Goal: Task Accomplishment & Management: Manage account settings

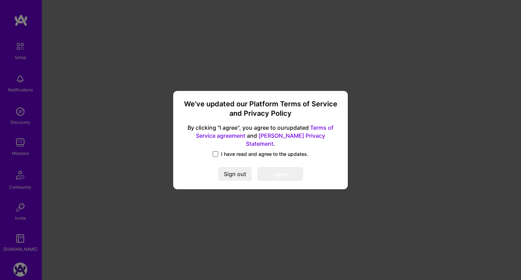
click at [215, 152] on span at bounding box center [216, 155] width 6 height 6
click at [0, 0] on input "I have read and agree to the updates." at bounding box center [0, 0] width 0 height 0
click at [277, 169] on button "I agree" at bounding box center [280, 174] width 46 height 14
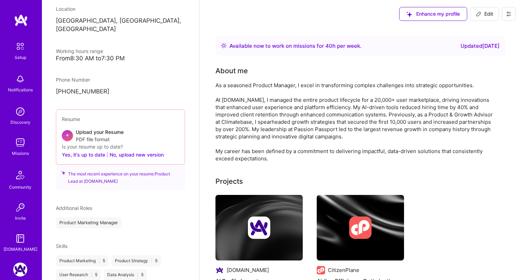
scroll to position [125, 0]
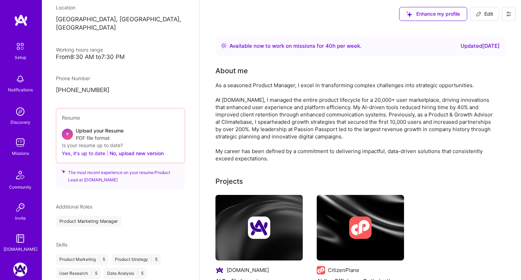
click at [94, 149] on button "Yes, it's up to date" at bounding box center [83, 153] width 43 height 8
click at [73, 149] on button "Yes, it's up to date" at bounding box center [83, 153] width 43 height 8
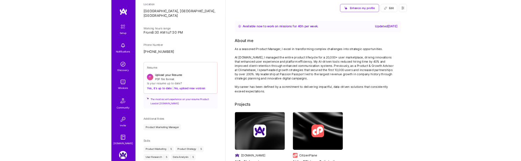
scroll to position [70, 0]
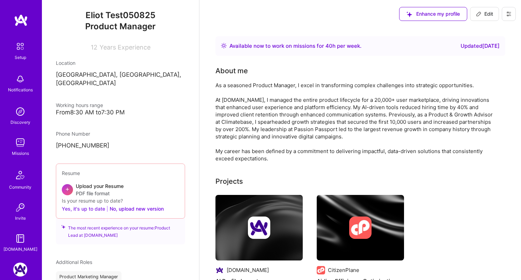
drag, startPoint x: 88, startPoint y: 200, endPoint x: 80, endPoint y: 201, distance: 8.7
click at [88, 205] on button "Yes, it's up to date" at bounding box center [83, 209] width 43 height 8
click at [73, 205] on button "Yes, it's up to date" at bounding box center [83, 209] width 43 height 8
click at [133, 205] on button "No, upload new version" at bounding box center [137, 209] width 54 height 8
click at [74, 205] on button "Yes, it's up to date" at bounding box center [83, 209] width 43 height 8
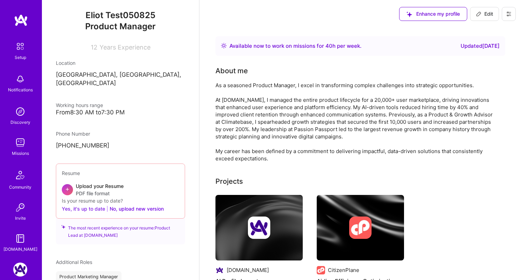
click at [61, 202] on div "Resume + Upload your Resume PDF file format Is your resume up to date? Yes, it'…" at bounding box center [120, 191] width 129 height 55
drag, startPoint x: 69, startPoint y: 200, endPoint x: 74, endPoint y: 201, distance: 4.6
click at [69, 205] on button "Yes, it's up to date" at bounding box center [83, 209] width 43 height 8
drag, startPoint x: 74, startPoint y: 201, endPoint x: 81, endPoint y: 201, distance: 6.6
click at [78, 205] on button "Yes, it's up to date" at bounding box center [83, 209] width 43 height 8
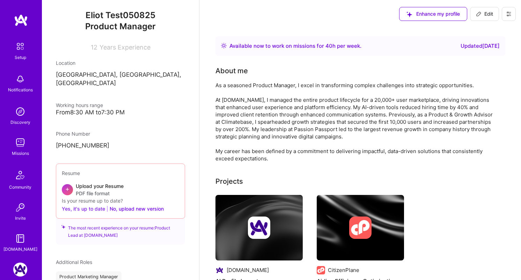
drag, startPoint x: 83, startPoint y: 201, endPoint x: 87, endPoint y: 201, distance: 4.2
click at [86, 205] on button "Yes, it's up to date" at bounding box center [83, 209] width 43 height 8
drag, startPoint x: 87, startPoint y: 201, endPoint x: 91, endPoint y: 200, distance: 4.3
click at [88, 205] on button "Yes, it's up to date" at bounding box center [83, 209] width 43 height 8
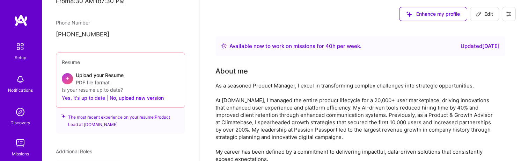
click at [87, 93] on button "Yes, it's up to date" at bounding box center [83, 97] width 43 height 8
click at [83, 93] on button "Yes, it's up to date" at bounding box center [83, 97] width 43 height 8
click at [92, 93] on button "Yes, it's up to date" at bounding box center [83, 97] width 43 height 8
click at [80, 93] on button "Yes, it's up to date" at bounding box center [83, 97] width 43 height 8
click at [70, 93] on button "Yes, it's up to date" at bounding box center [83, 97] width 43 height 8
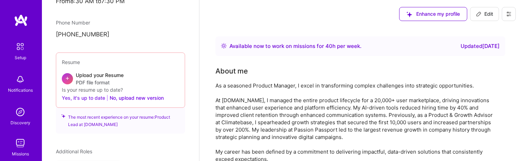
click at [70, 93] on button "Yes, it's up to date" at bounding box center [83, 97] width 43 height 8
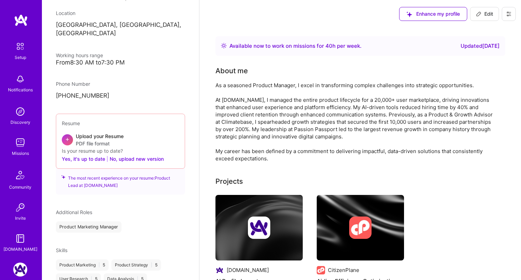
scroll to position [66, 0]
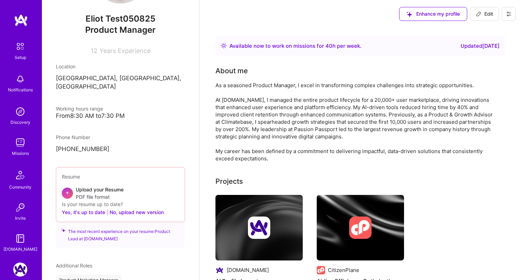
click at [69, 189] on span "+" at bounding box center [67, 192] width 4 height 7
click at [505, 12] on button at bounding box center [509, 14] width 14 height 14
click at [485, 24] on button "Settings" at bounding box center [489, 30] width 52 height 18
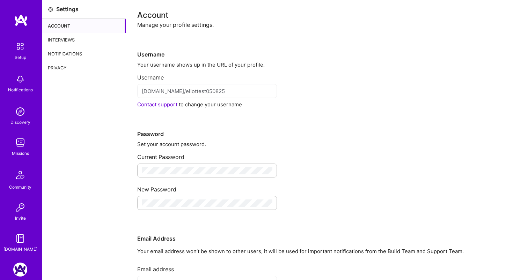
click at [73, 38] on div "Interviews" at bounding box center [83, 40] width 83 height 14
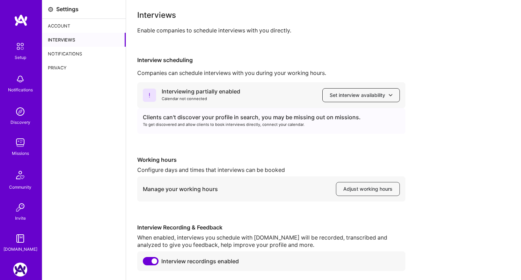
click at [361, 92] on span "Set interview availability" at bounding box center [361, 95] width 63 height 7
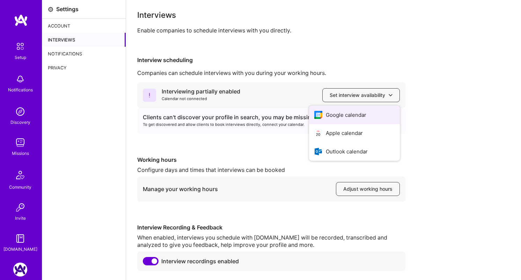
click at [347, 118] on button "Google calendar" at bounding box center [354, 115] width 91 height 19
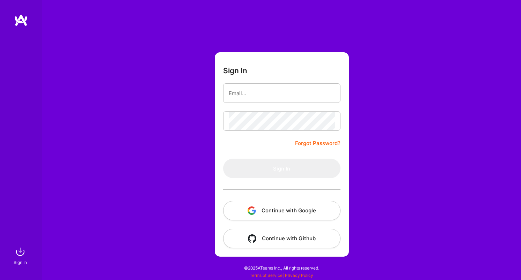
click at [276, 208] on button "Continue with Google" at bounding box center [281, 211] width 117 height 20
